Goal: Find specific page/section: Find specific page/section

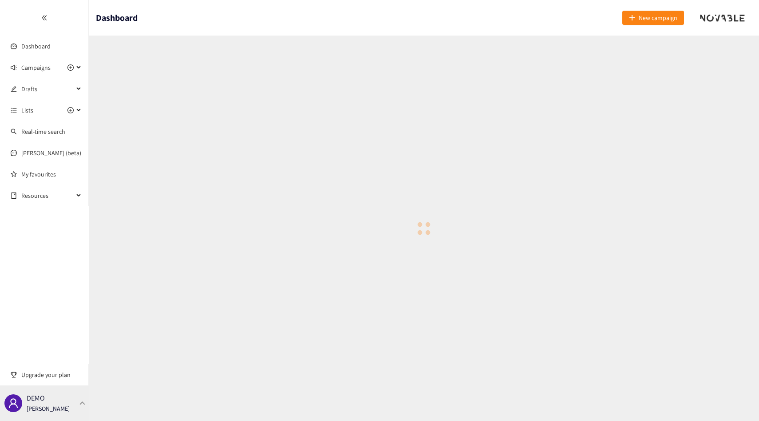
click at [23, 414] on div "DEMO [PERSON_NAME]" at bounding box center [44, 403] width 89 height 36
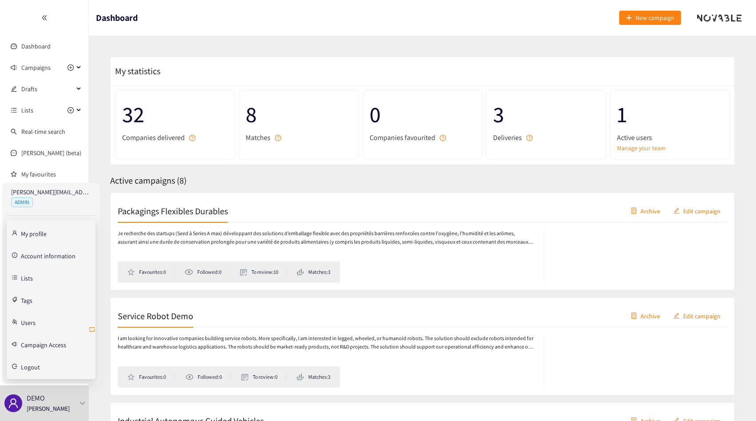
click at [91, 326] on icon "retweet" at bounding box center [91, 329] width 7 height 7
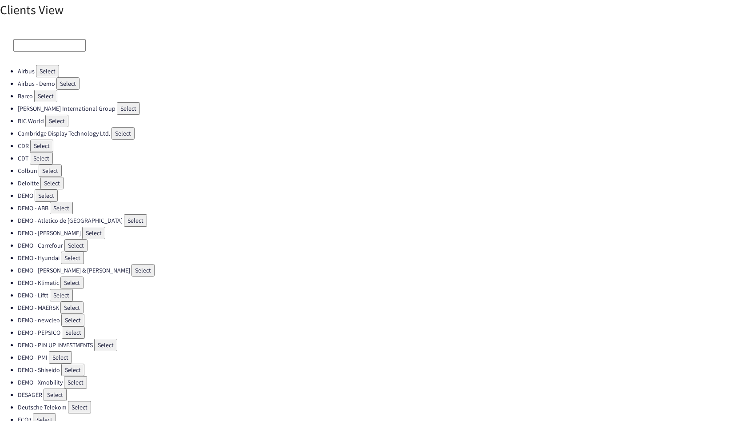
click at [51, 40] on input at bounding box center [49, 45] width 72 height 12
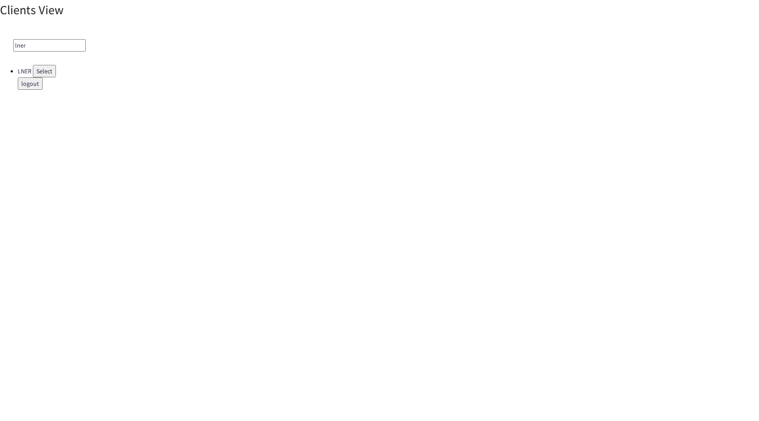
type input "lner"
click at [47, 70] on button "Select" at bounding box center [44, 71] width 23 height 12
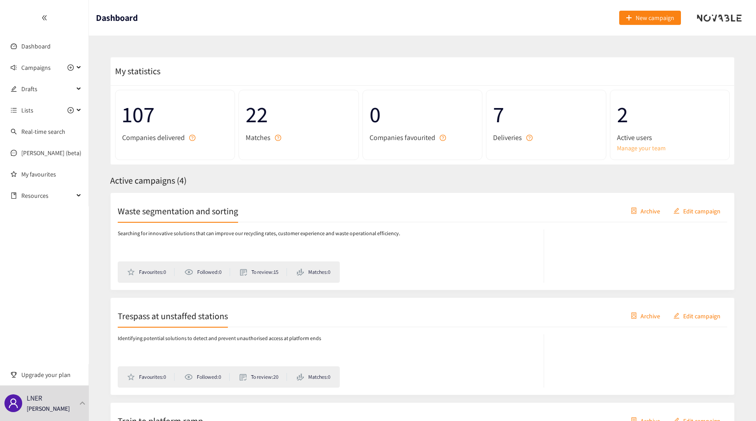
click at [637, 144] on link "Manage your team" at bounding box center [670, 148] width 106 height 10
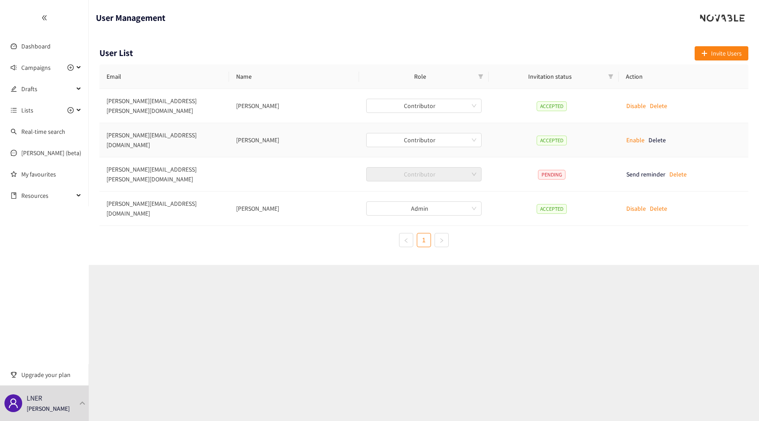
click at [213, 134] on td "[PERSON_NAME][EMAIL_ADDRESS][DOMAIN_NAME]" at bounding box center [164, 140] width 130 height 34
click at [191, 138] on td "[PERSON_NAME][EMAIL_ADDRESS][DOMAIN_NAME]" at bounding box center [164, 140] width 130 height 34
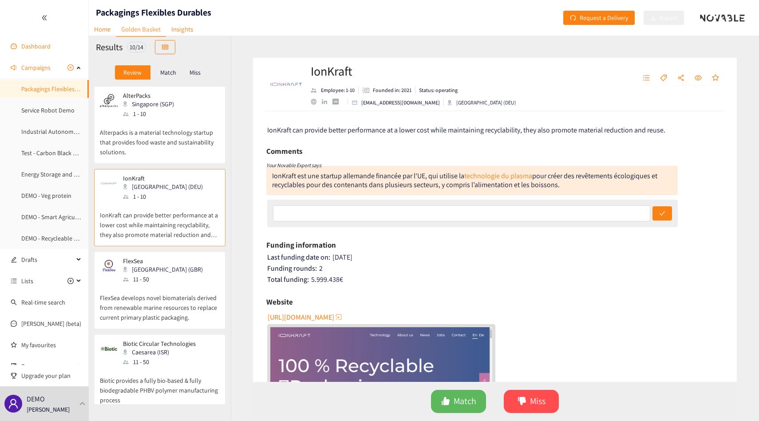
click at [51, 48] on link "Dashboard" at bounding box center [35, 46] width 29 height 8
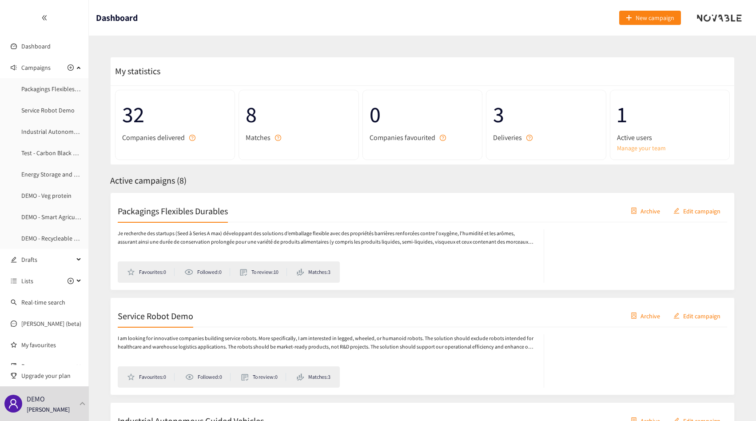
click at [635, 148] on link "Manage your team" at bounding box center [670, 148] width 106 height 10
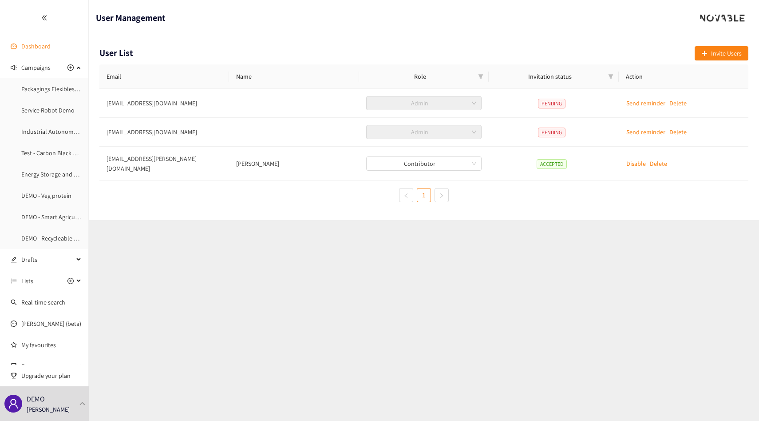
click at [33, 50] on link "Dashboard" at bounding box center [35, 46] width 29 height 8
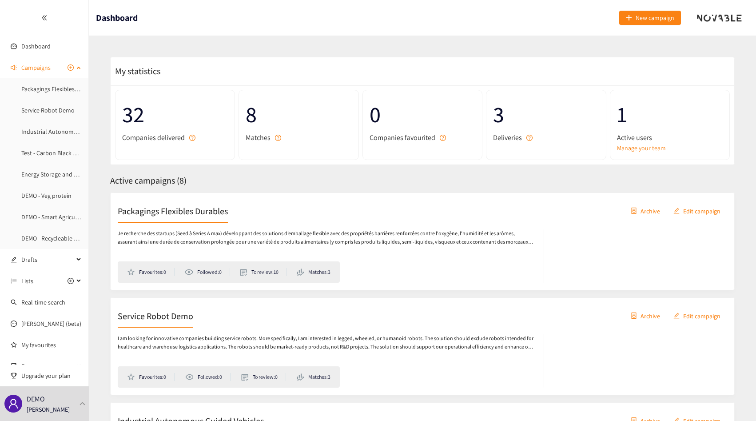
click at [47, 75] on span "Campaigns" at bounding box center [35, 68] width 29 height 18
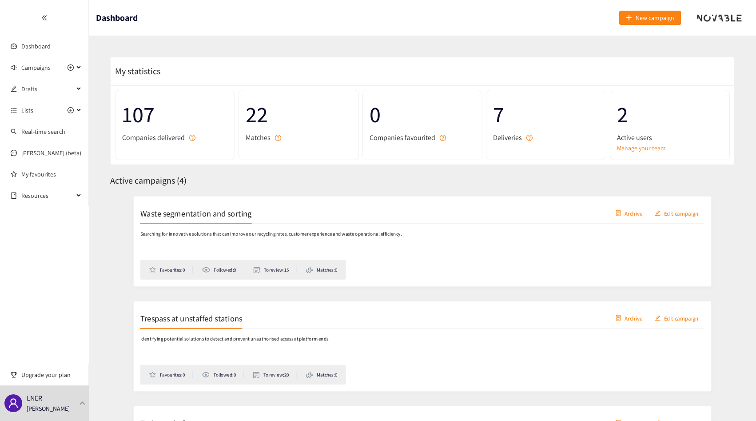
click at [422, 244] on div "Searching for innovative solutions that can improve our recycling rates, custom…" at bounding box center [331, 255] width 426 height 53
